Goal: Navigation & Orientation: Find specific page/section

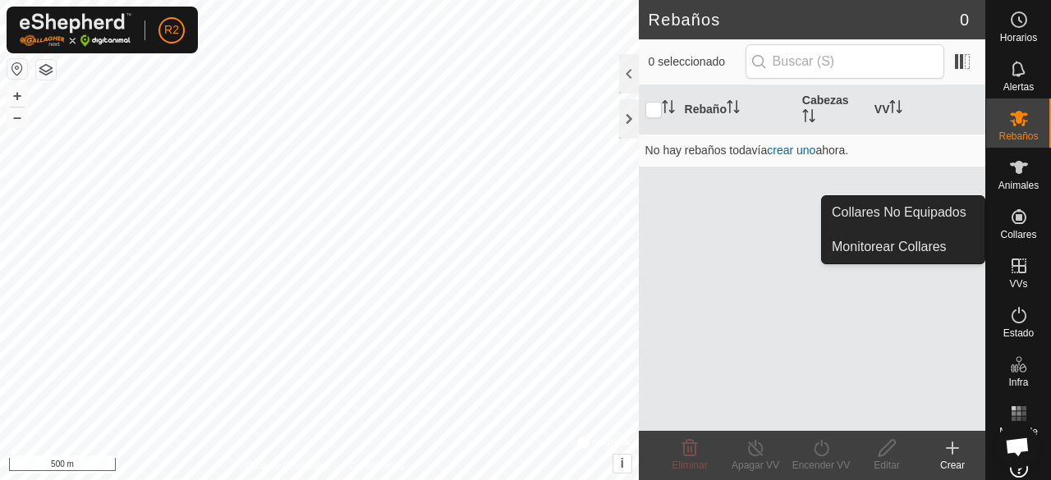
click at [1015, 218] on icon at bounding box center [1019, 216] width 15 height 15
click at [938, 234] on link "Monitorear Collares" at bounding box center [903, 247] width 163 height 33
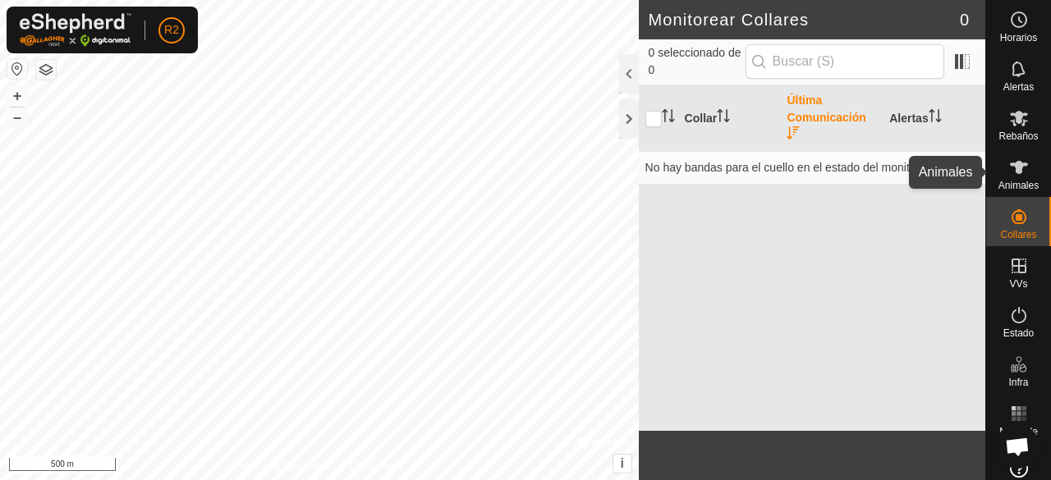
click at [1018, 161] on icon at bounding box center [1019, 168] width 20 height 20
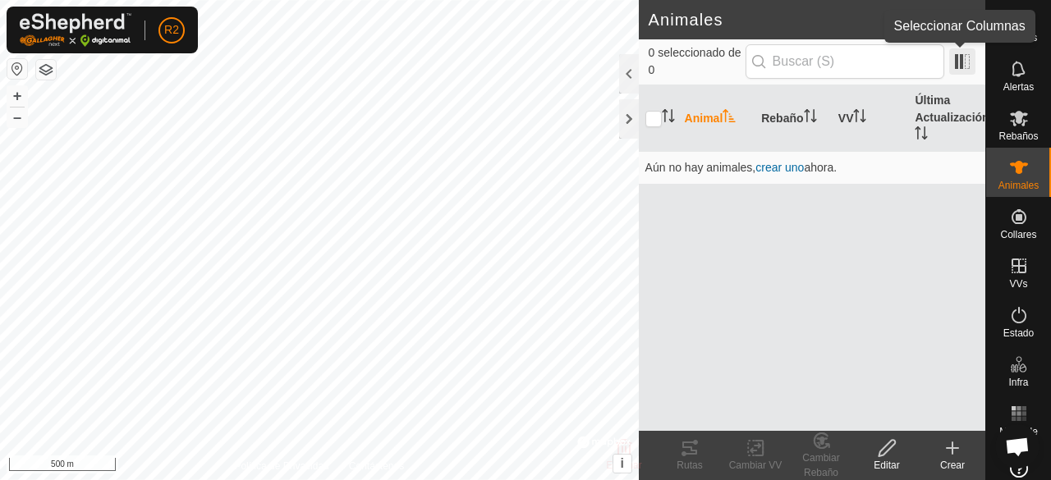
click at [956, 58] on span at bounding box center [962, 61] width 26 height 26
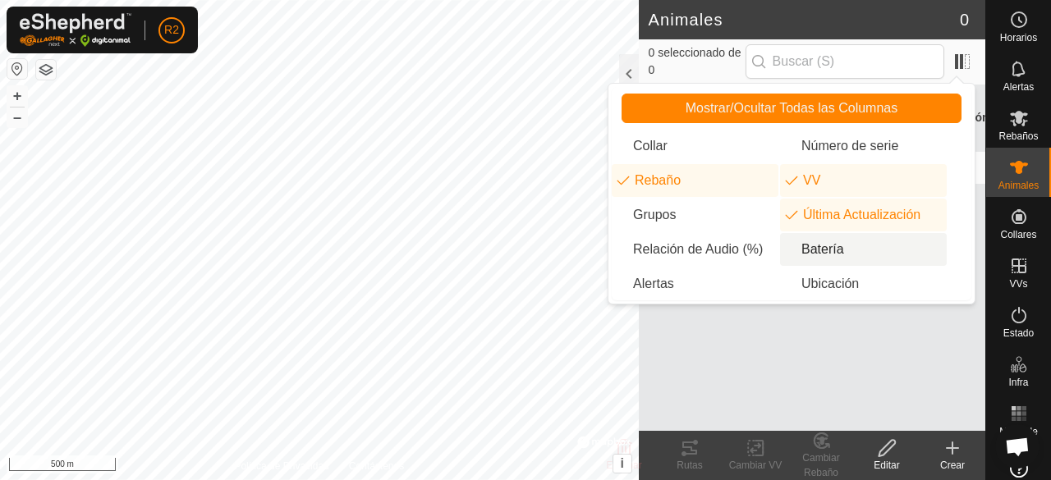
click at [806, 253] on li "Batería" at bounding box center [863, 249] width 167 height 33
click at [753, 310] on div "Animal Rebaño VV Última Actualización Batería Aún no hay animales, crear uno ah…" at bounding box center [812, 258] width 347 height 346
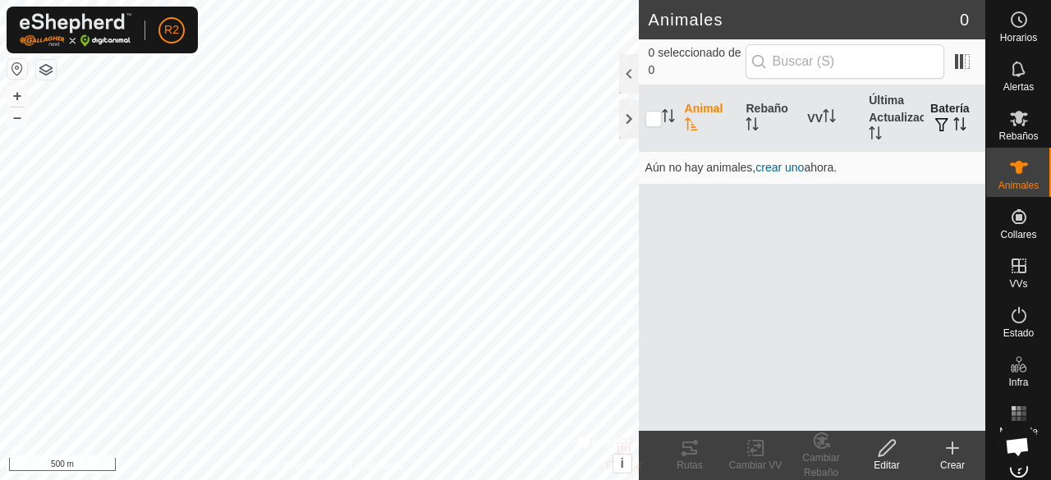
click at [964, 119] on icon "Activar para ordenar" at bounding box center [964, 123] width 2 height 13
drag, startPoint x: 964, startPoint y: 58, endPoint x: 976, endPoint y: 140, distance: 82.9
click at [976, 140] on th "Batería" at bounding box center [955, 118] width 62 height 67
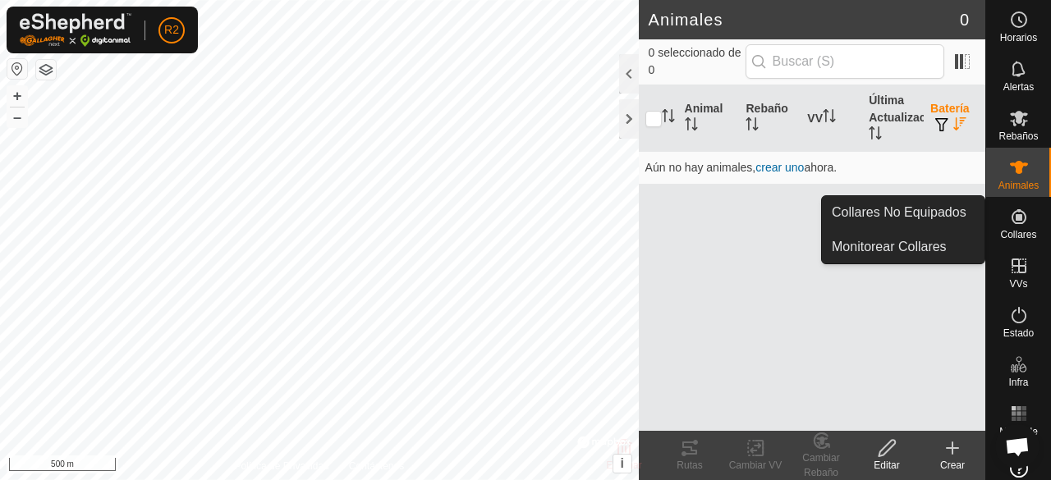
click at [1032, 211] on div "Collares" at bounding box center [1018, 221] width 65 height 49
click at [953, 209] on link "Collares No Equipados" at bounding box center [903, 212] width 163 height 33
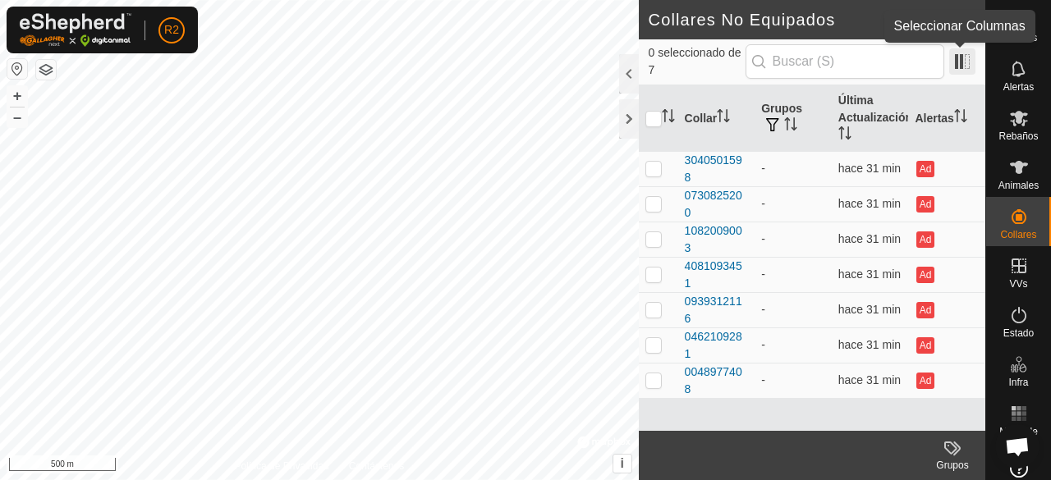
click at [972, 51] on span at bounding box center [962, 61] width 26 height 26
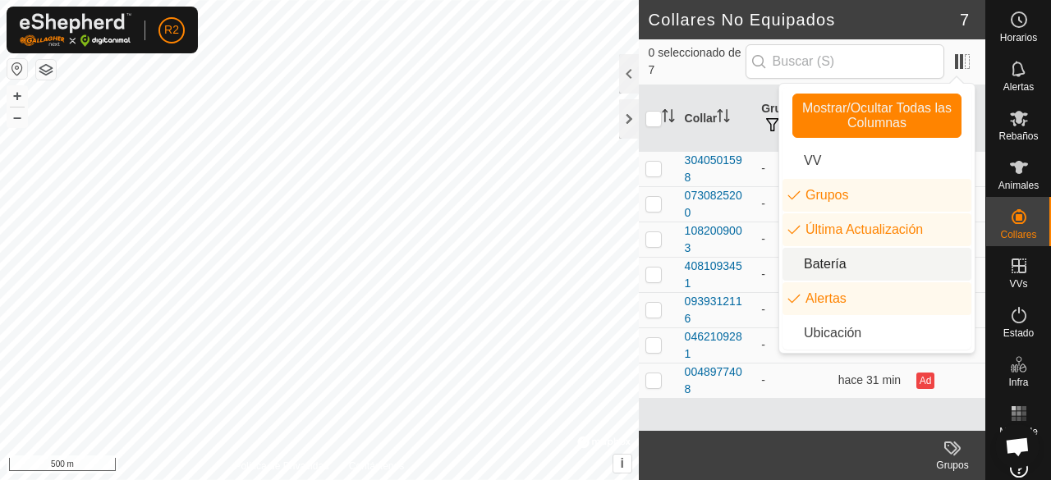
click at [866, 260] on li "Batería" at bounding box center [877, 264] width 189 height 33
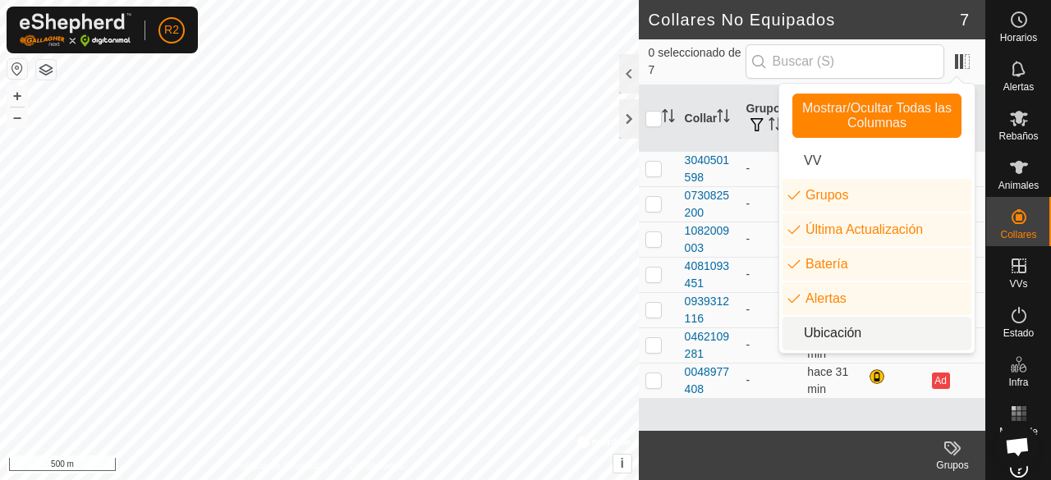
click at [885, 340] on li "Ubicación" at bounding box center [877, 333] width 189 height 33
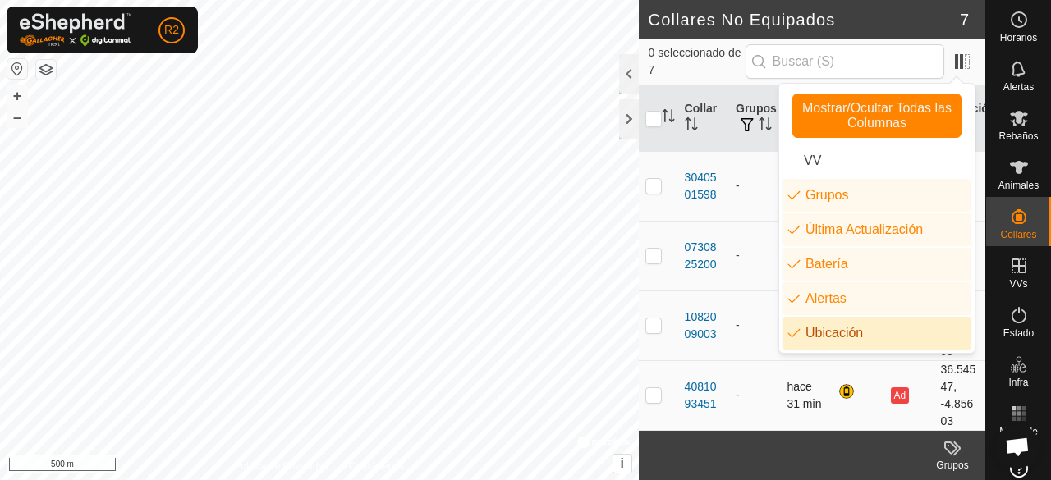
click at [737, 416] on td "-" at bounding box center [754, 396] width 51 height 70
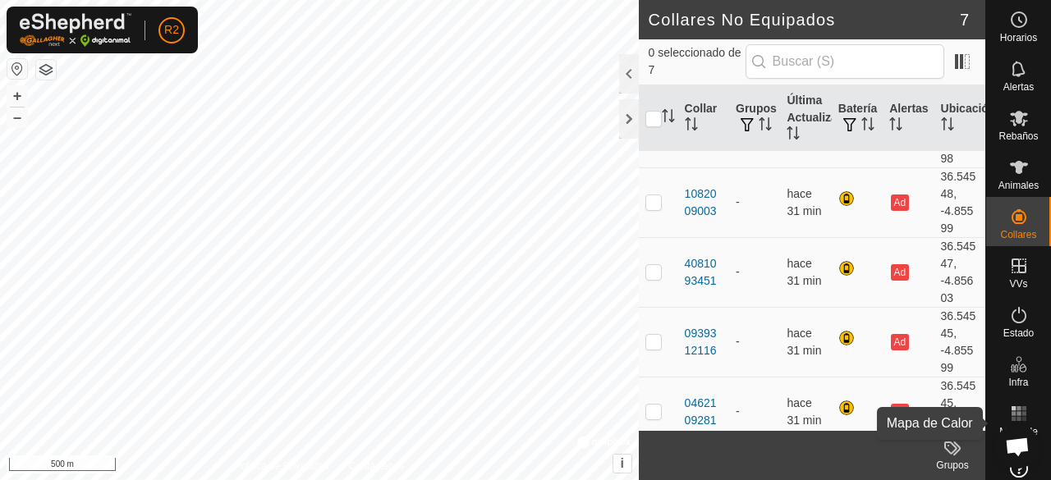
scroll to position [206, 0]
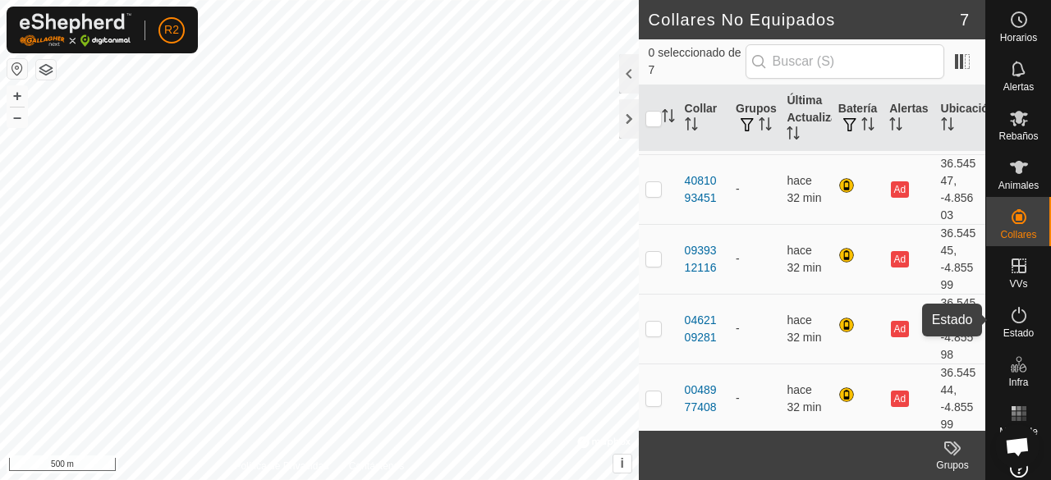
click at [1014, 316] on icon at bounding box center [1019, 316] width 20 height 20
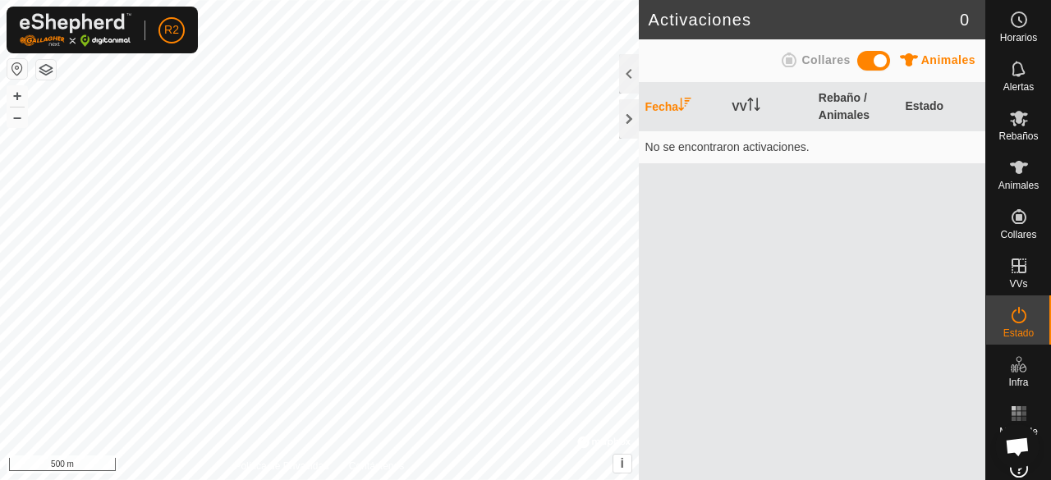
click at [1014, 316] on icon at bounding box center [1019, 316] width 20 height 20
click at [1033, 89] on div "Alertas" at bounding box center [1018, 73] width 65 height 49
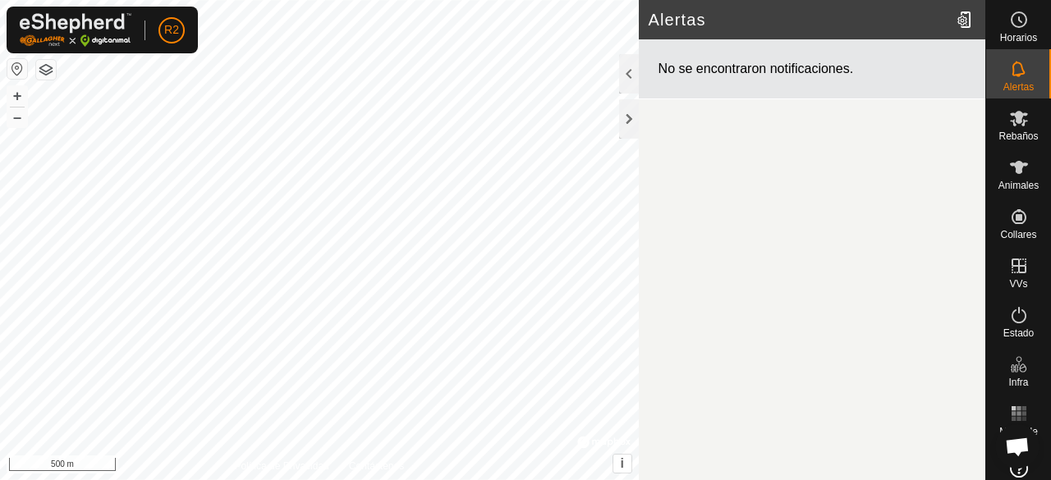
scroll to position [22, 0]
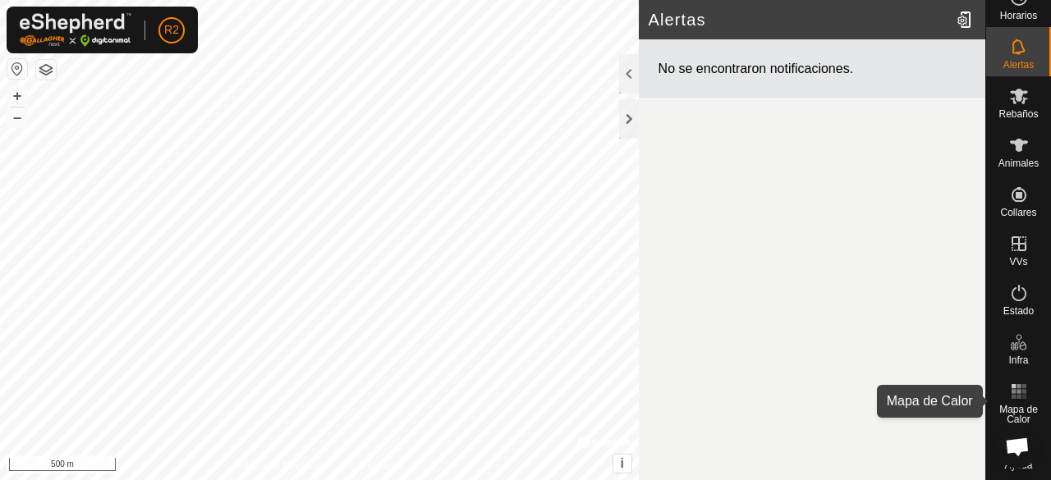
click at [1017, 393] on rect at bounding box center [1019, 391] width 4 height 4
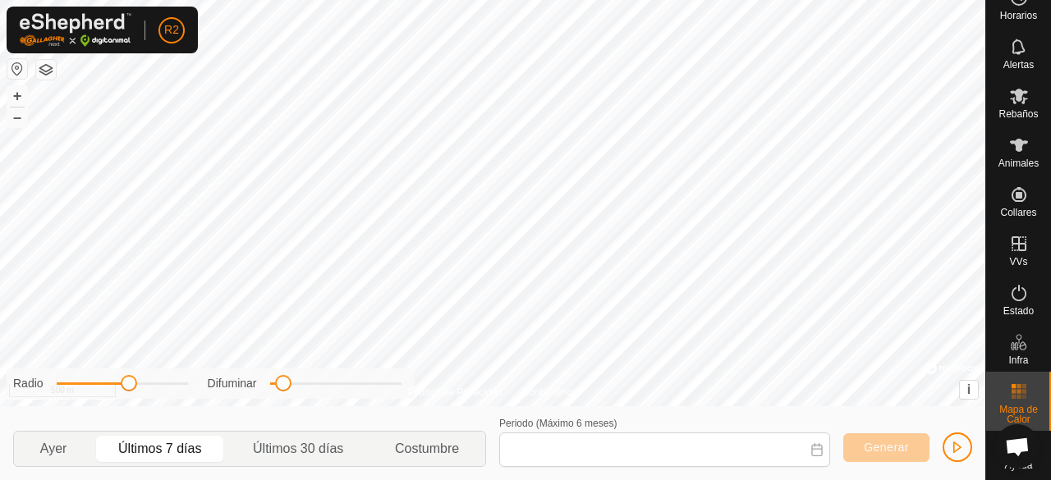
type input "[DATE] - [DATE]"
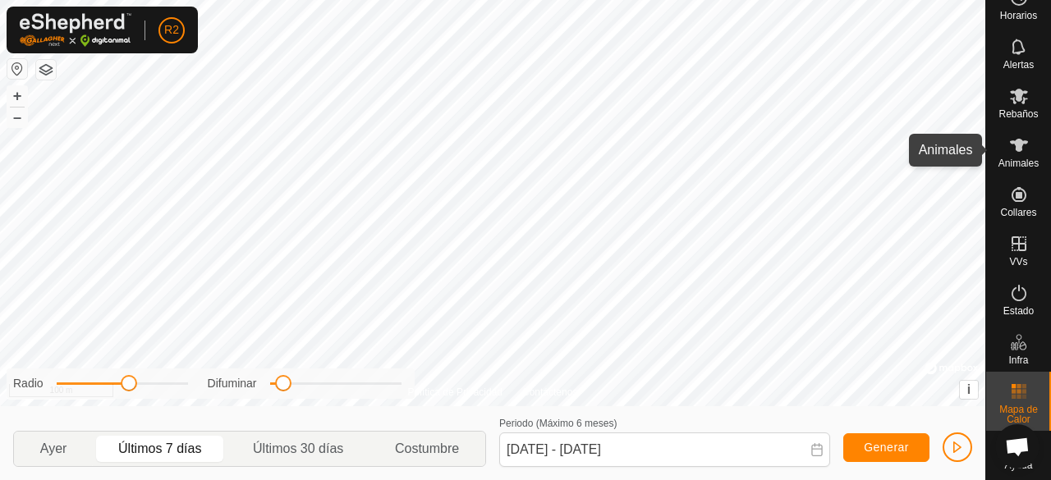
click at [1009, 148] on icon at bounding box center [1019, 146] width 20 height 20
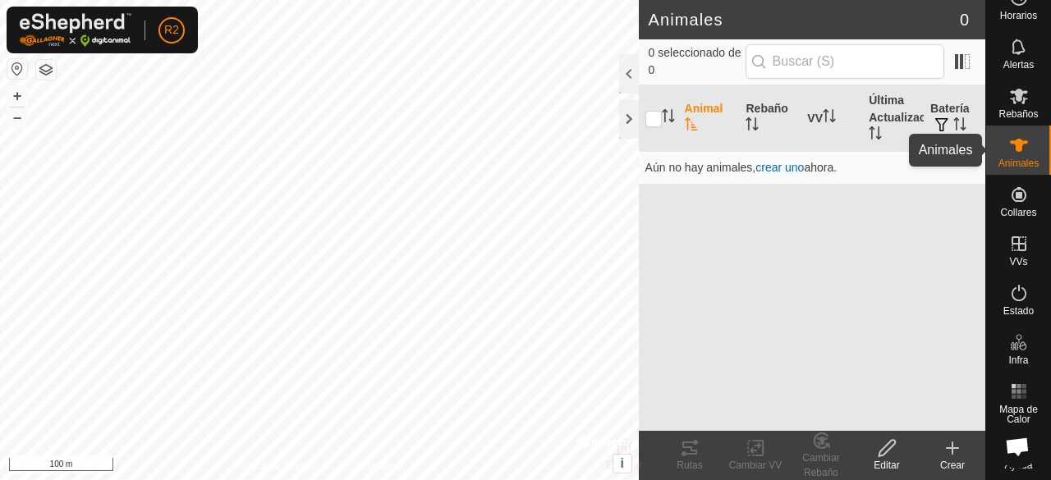
click at [1010, 140] on icon at bounding box center [1019, 145] width 18 height 13
click at [636, 113] on div at bounding box center [629, 118] width 20 height 39
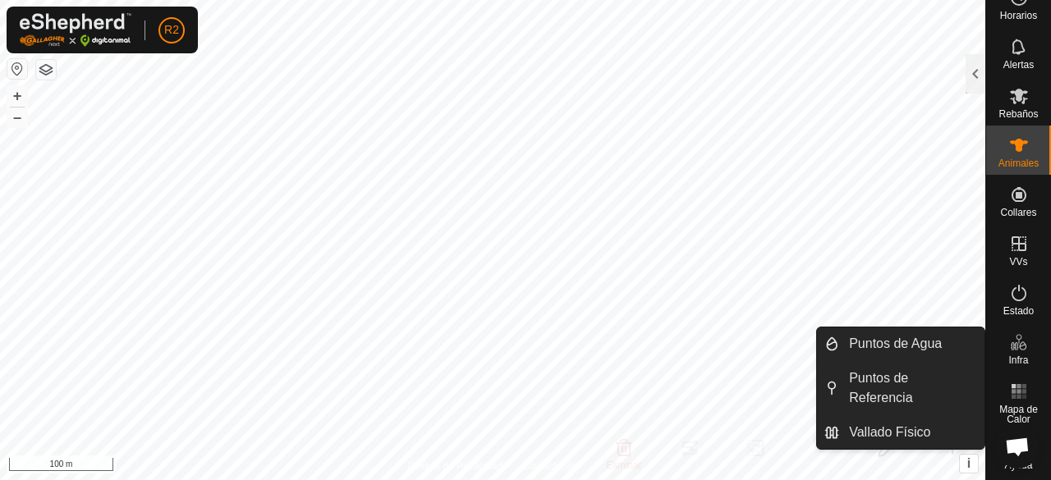
drag, startPoint x: 991, startPoint y: 341, endPoint x: 1017, endPoint y: 341, distance: 25.5
click at [1017, 341] on icon at bounding box center [1019, 343] width 20 height 20
